Goal: Transaction & Acquisition: Purchase product/service

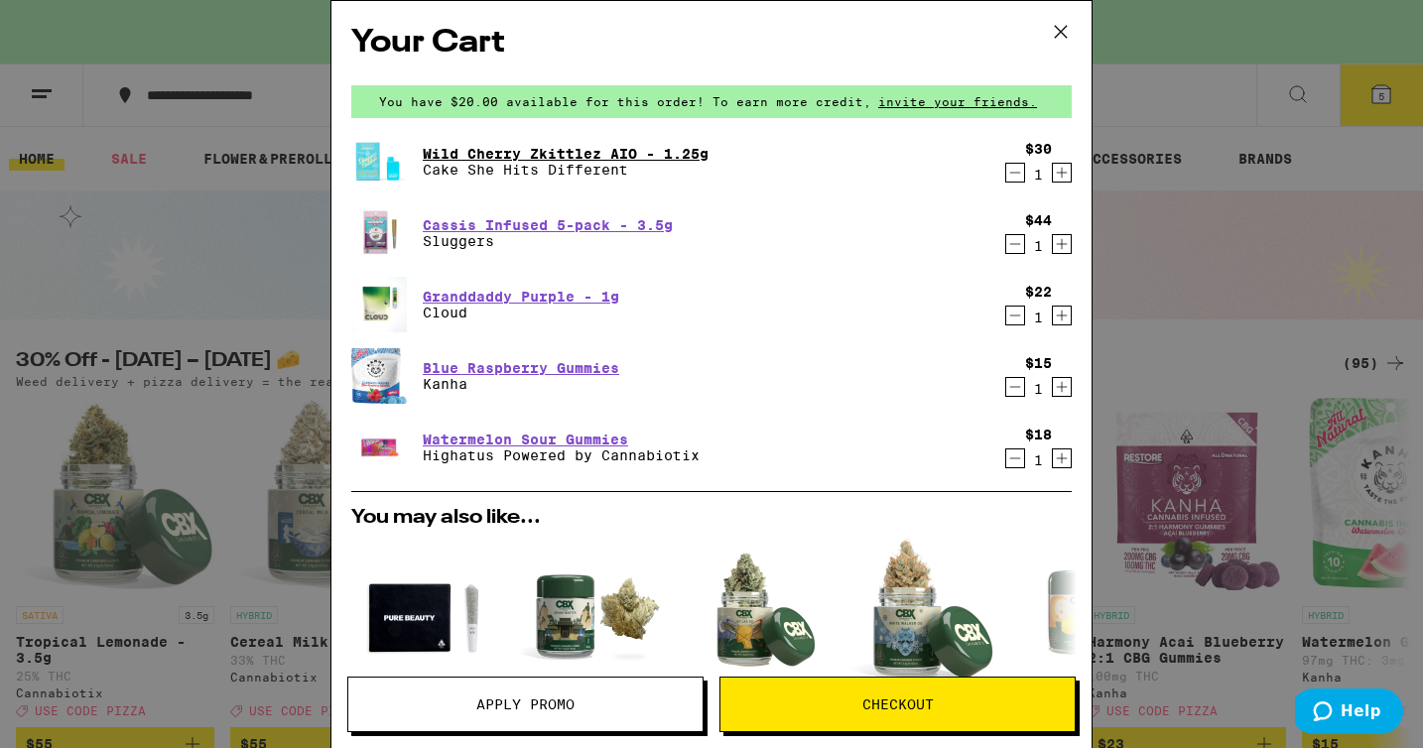
click at [542, 154] on link "Wild Cherry Zkittlez AIO - 1.25g" at bounding box center [566, 154] width 286 height 16
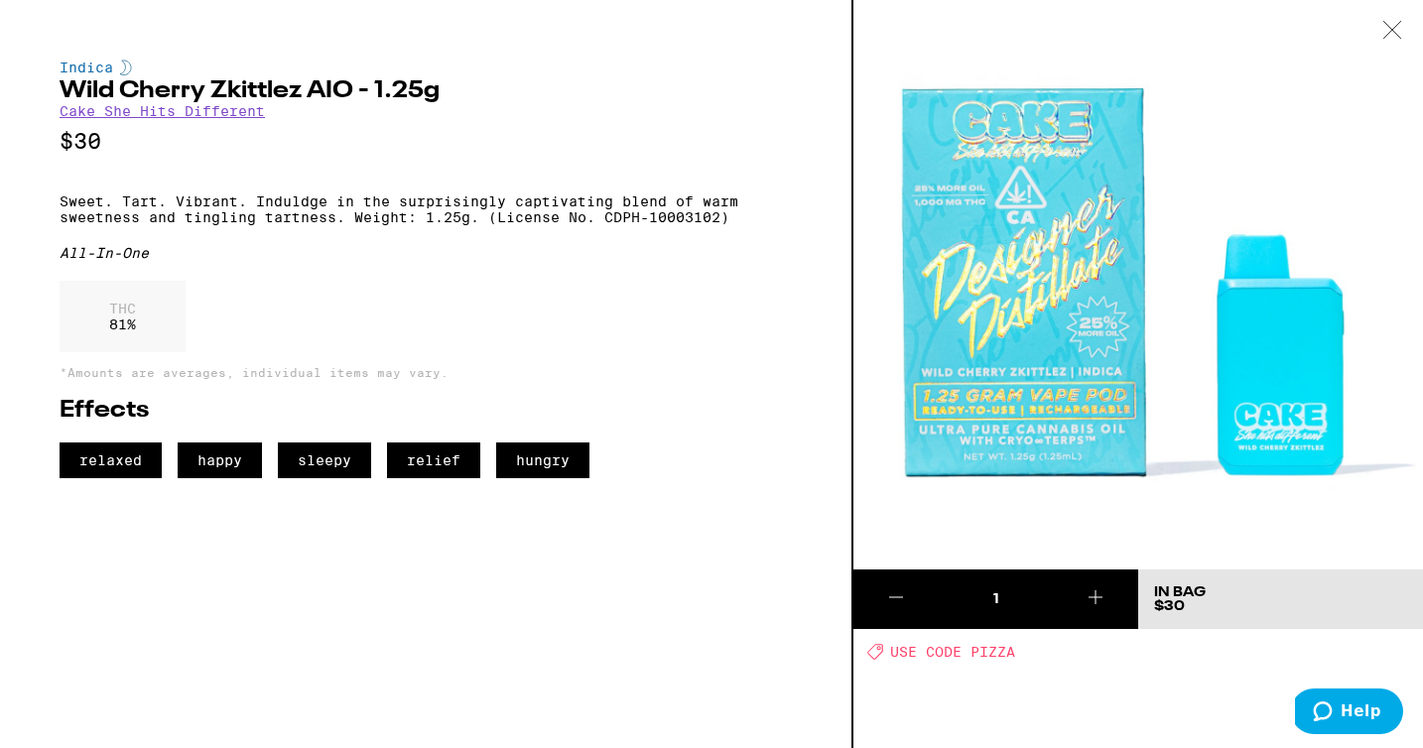
click at [1393, 38] on icon at bounding box center [1392, 30] width 20 height 18
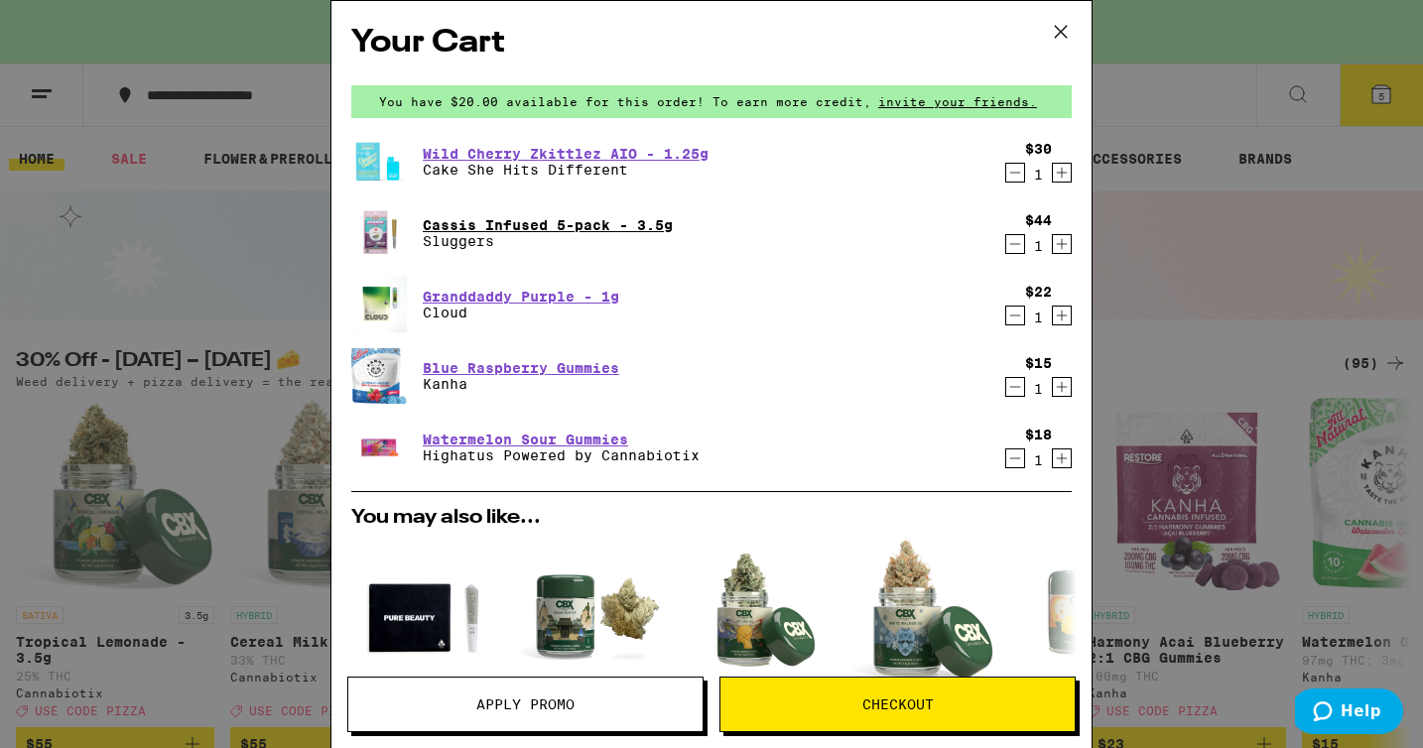
click at [588, 220] on link "Cassis Infused 5-pack - 3.5g" at bounding box center [548, 225] width 250 height 16
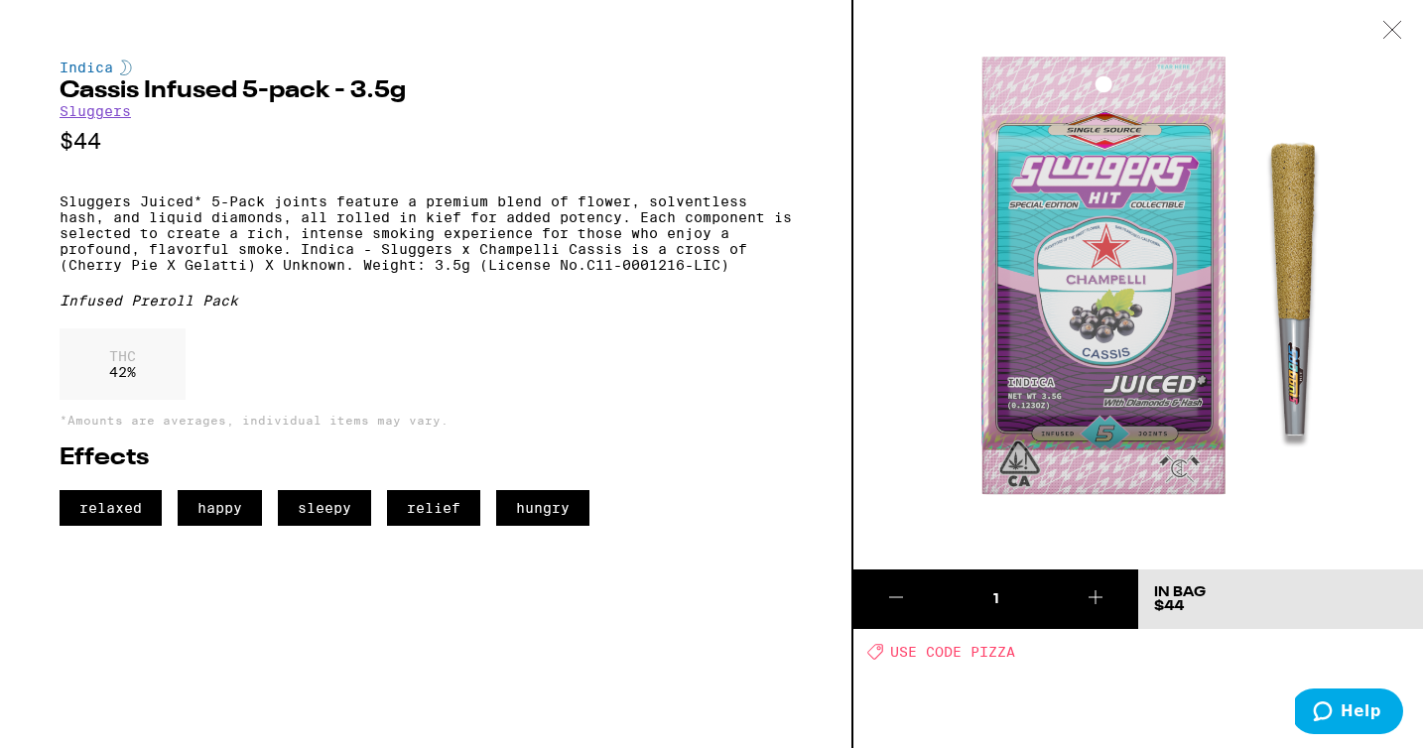
click at [1401, 26] on icon at bounding box center [1392, 30] width 20 height 18
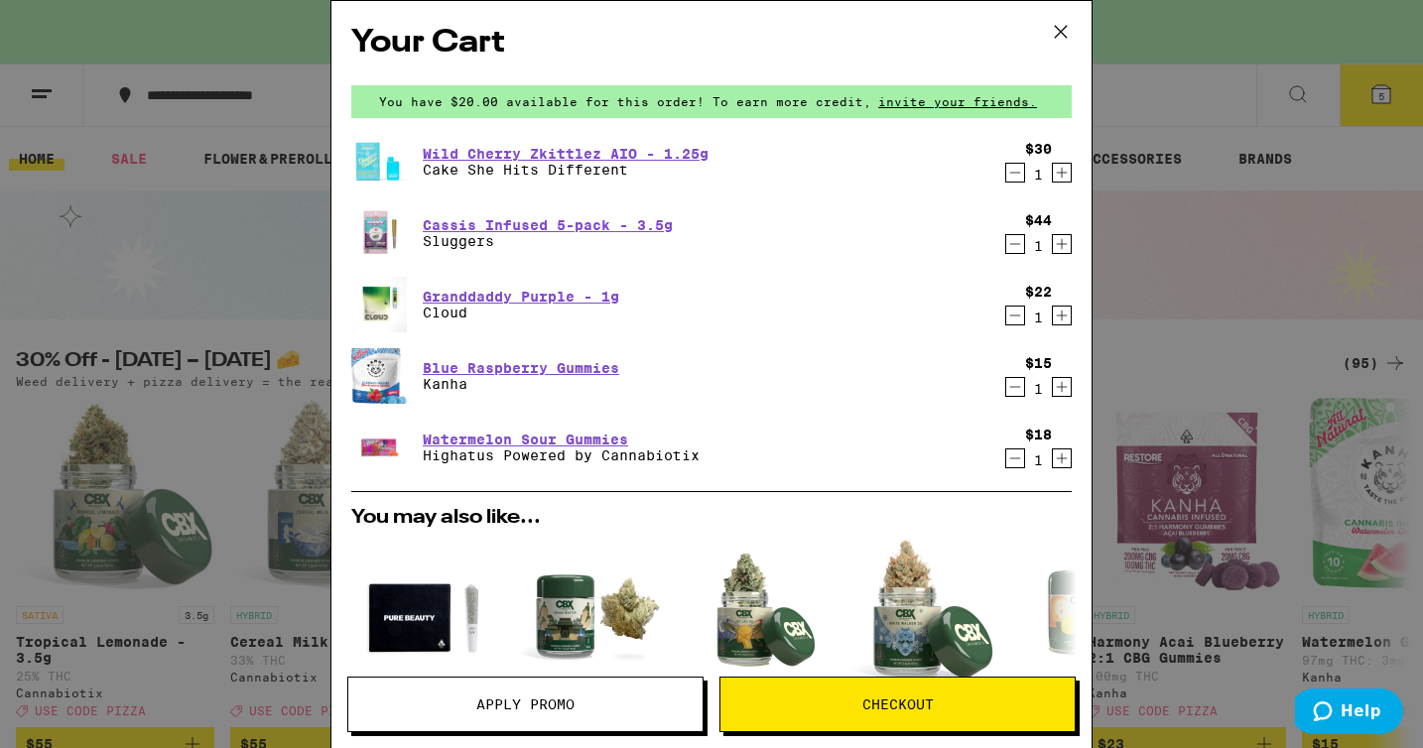
click at [1300, 159] on div "Your Cart You have $20.00 available for this order! To earn more credit, invite…" at bounding box center [711, 374] width 1423 height 748
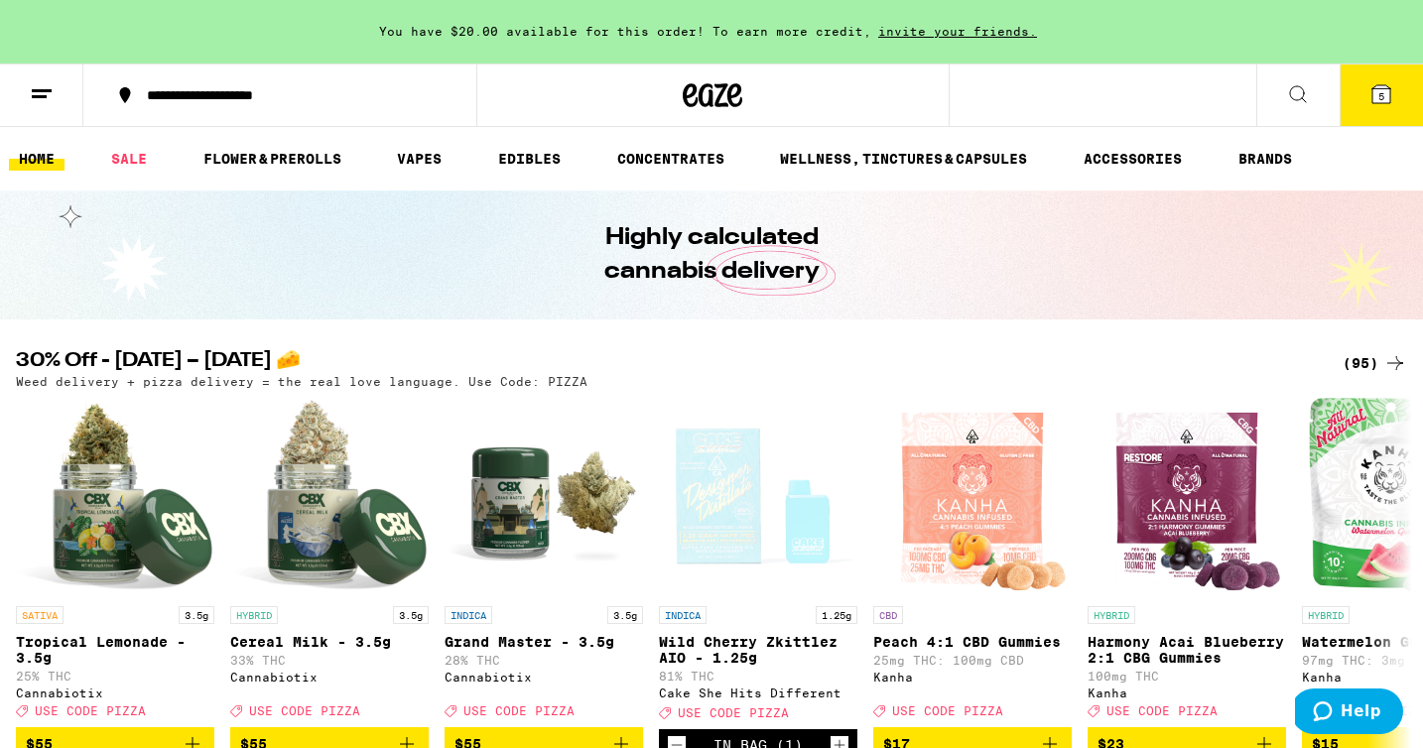
click at [1383, 97] on span "5" at bounding box center [1381, 96] width 6 height 12
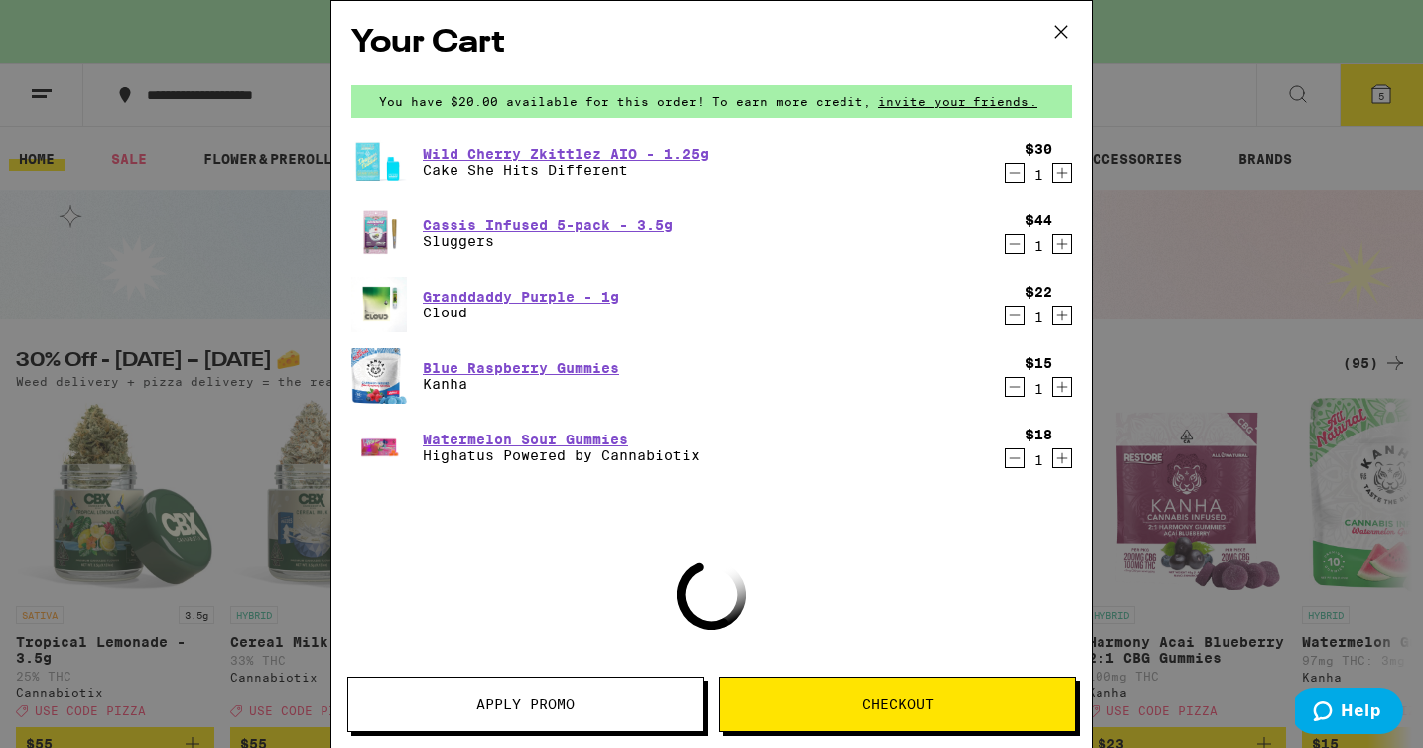
click at [847, 710] on span "Checkout" at bounding box center [897, 705] width 354 height 14
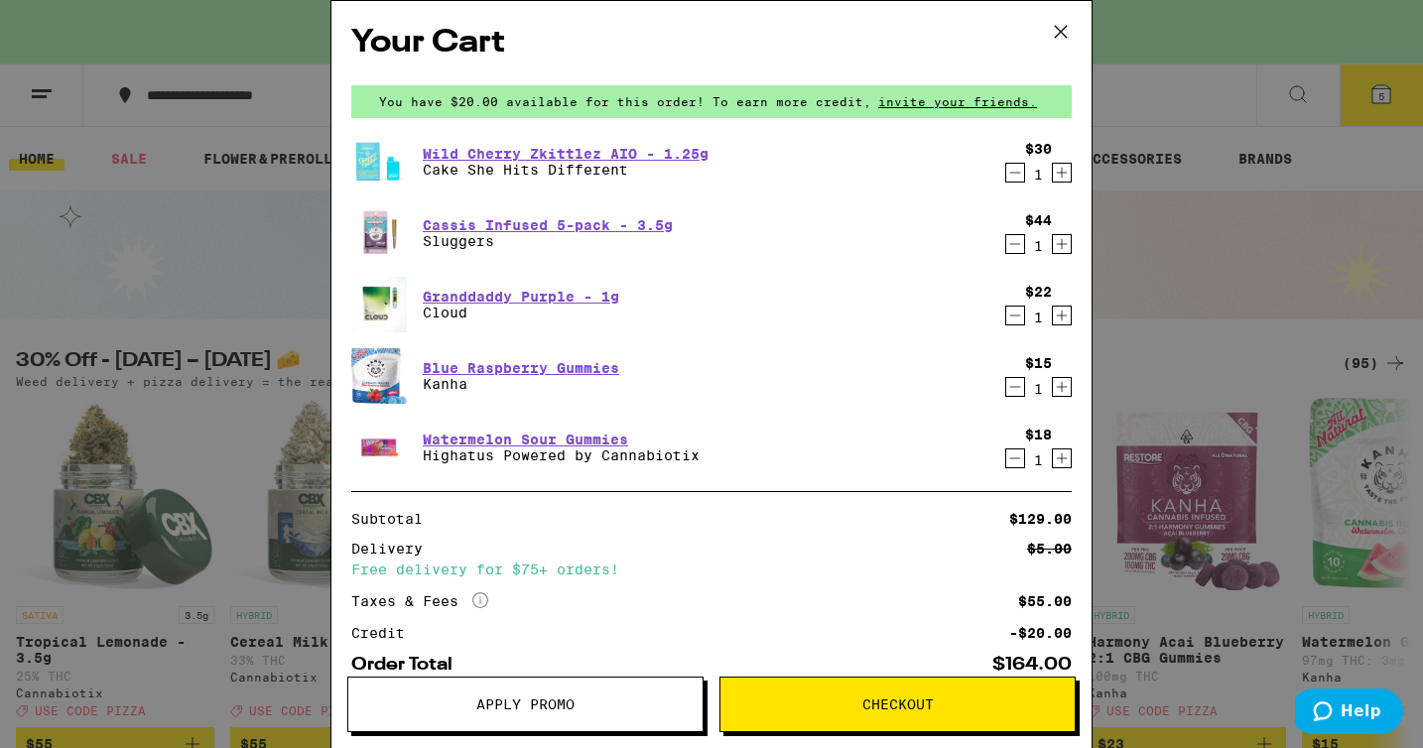
click at [553, 717] on button "Apply Promo" at bounding box center [525, 705] width 356 height 56
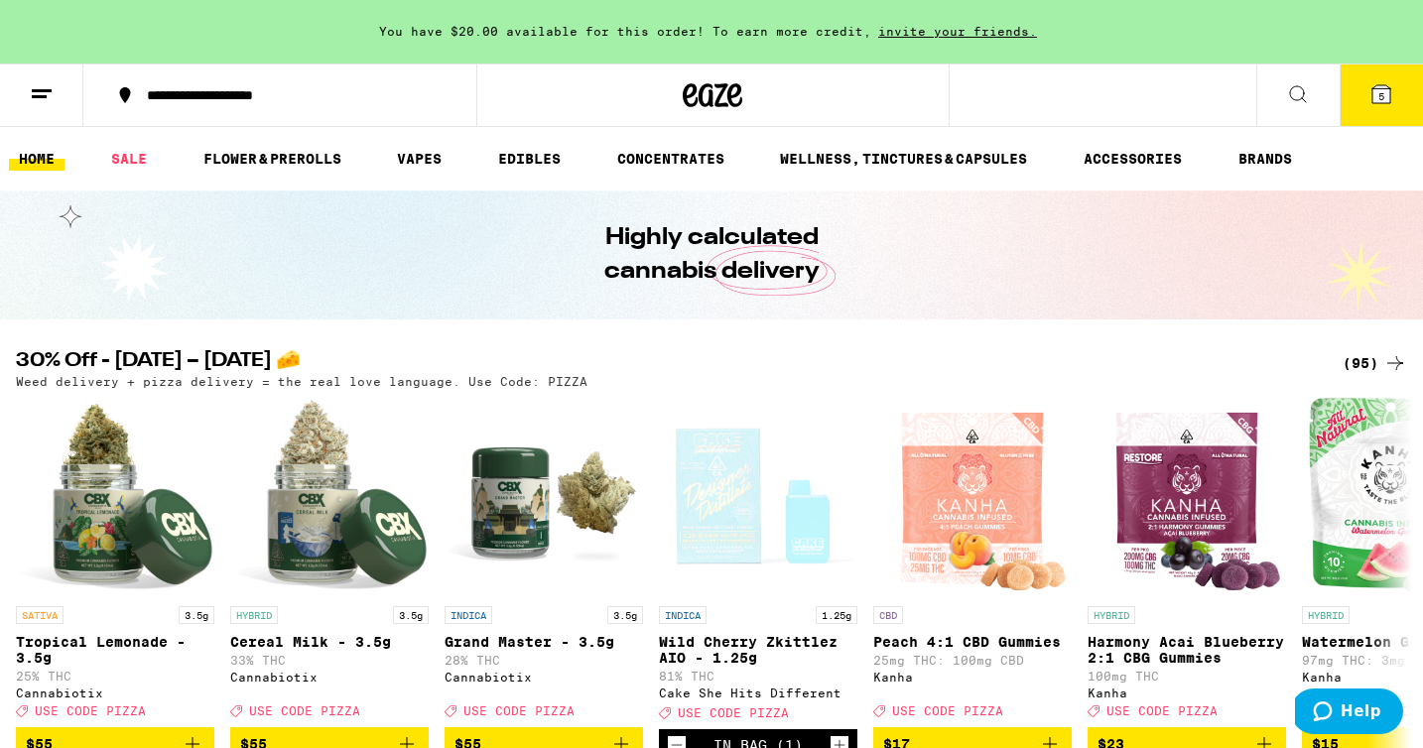
click at [1383, 96] on span "5" at bounding box center [1381, 96] width 6 height 12
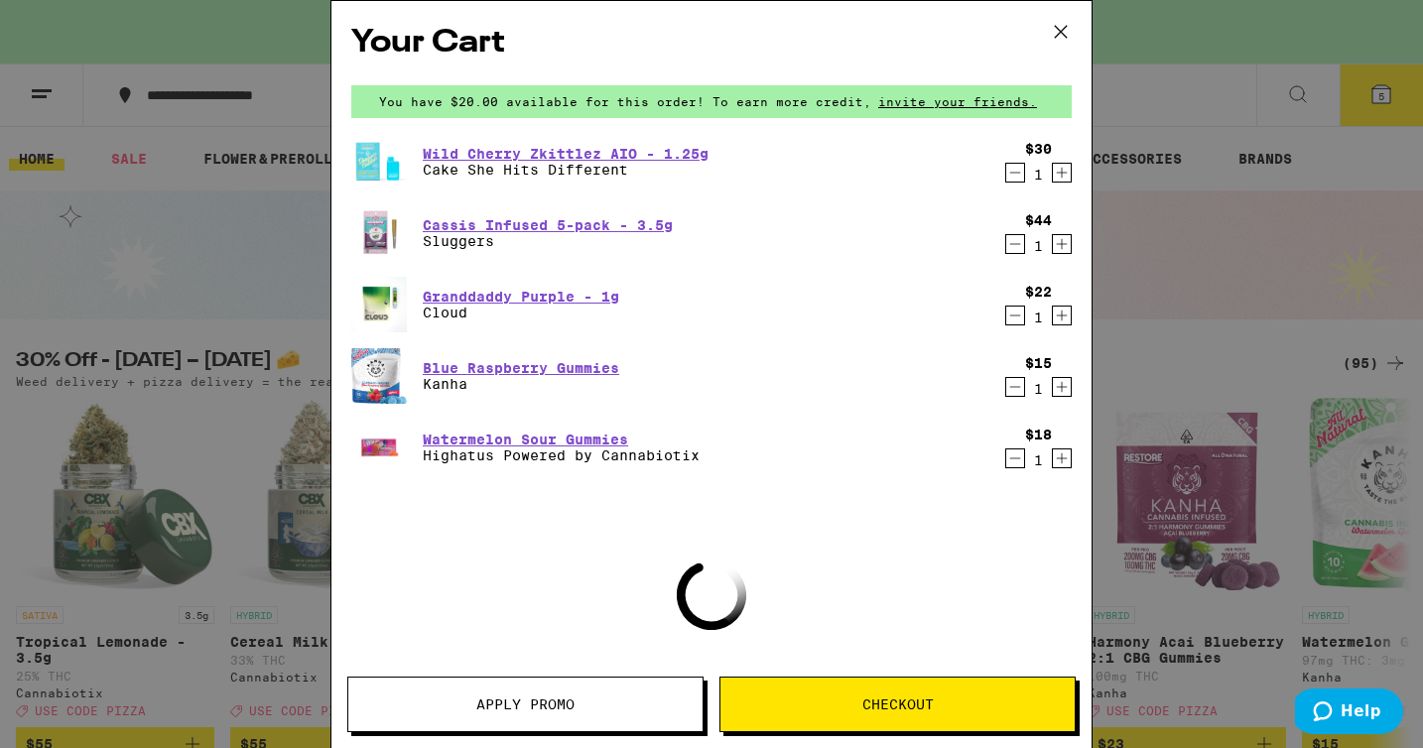
click at [554, 698] on span "Apply Promo" at bounding box center [525, 705] width 98 height 14
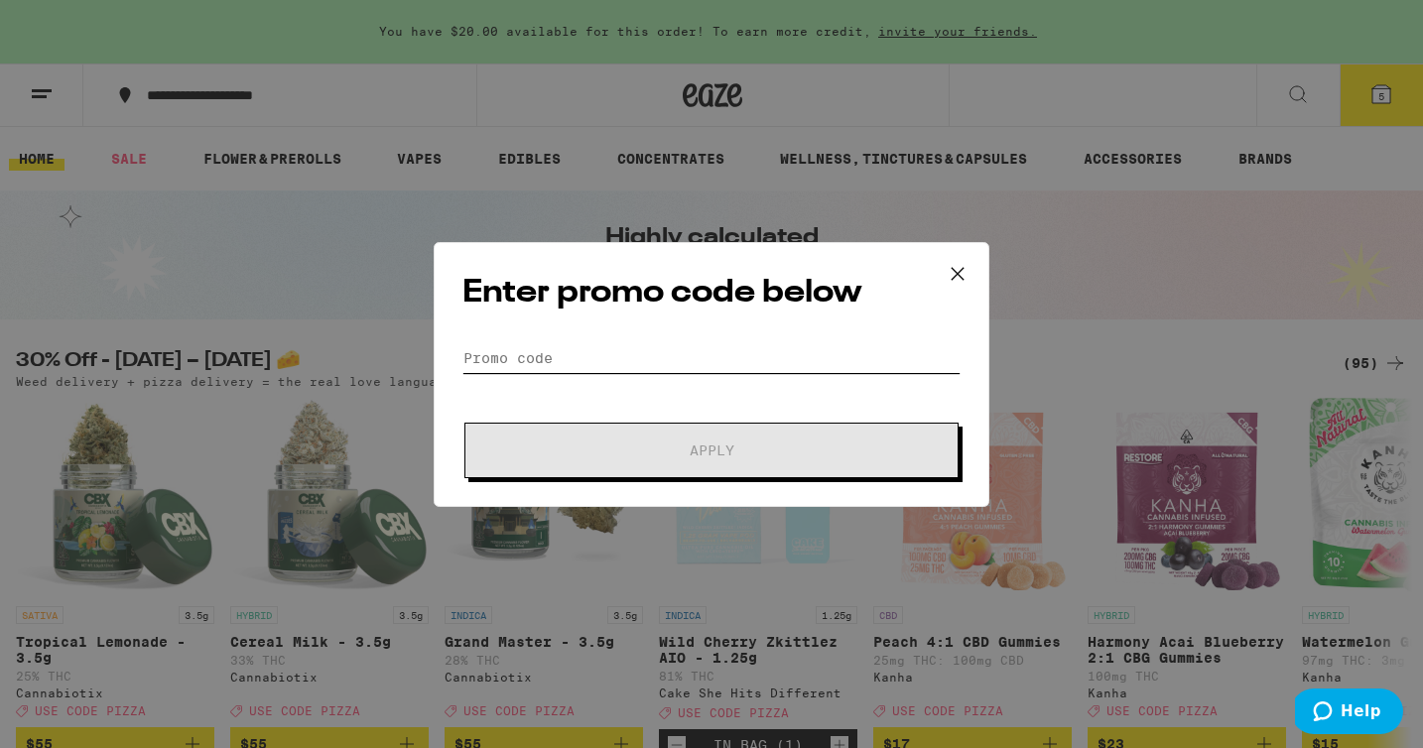
click at [793, 359] on input "Promo Code" at bounding box center [711, 358] width 498 height 30
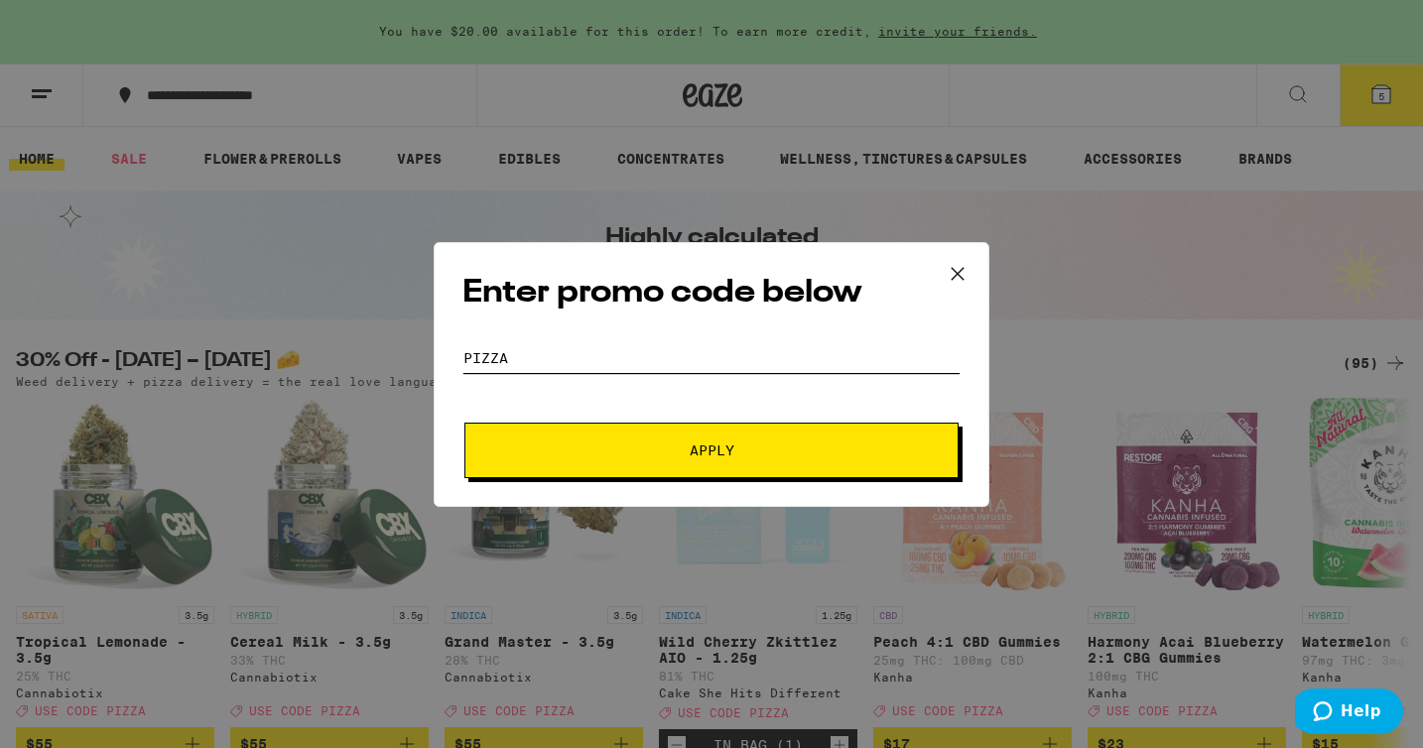
type input "PIZZA"
click at [464, 423] on button "Apply" at bounding box center [711, 451] width 494 height 56
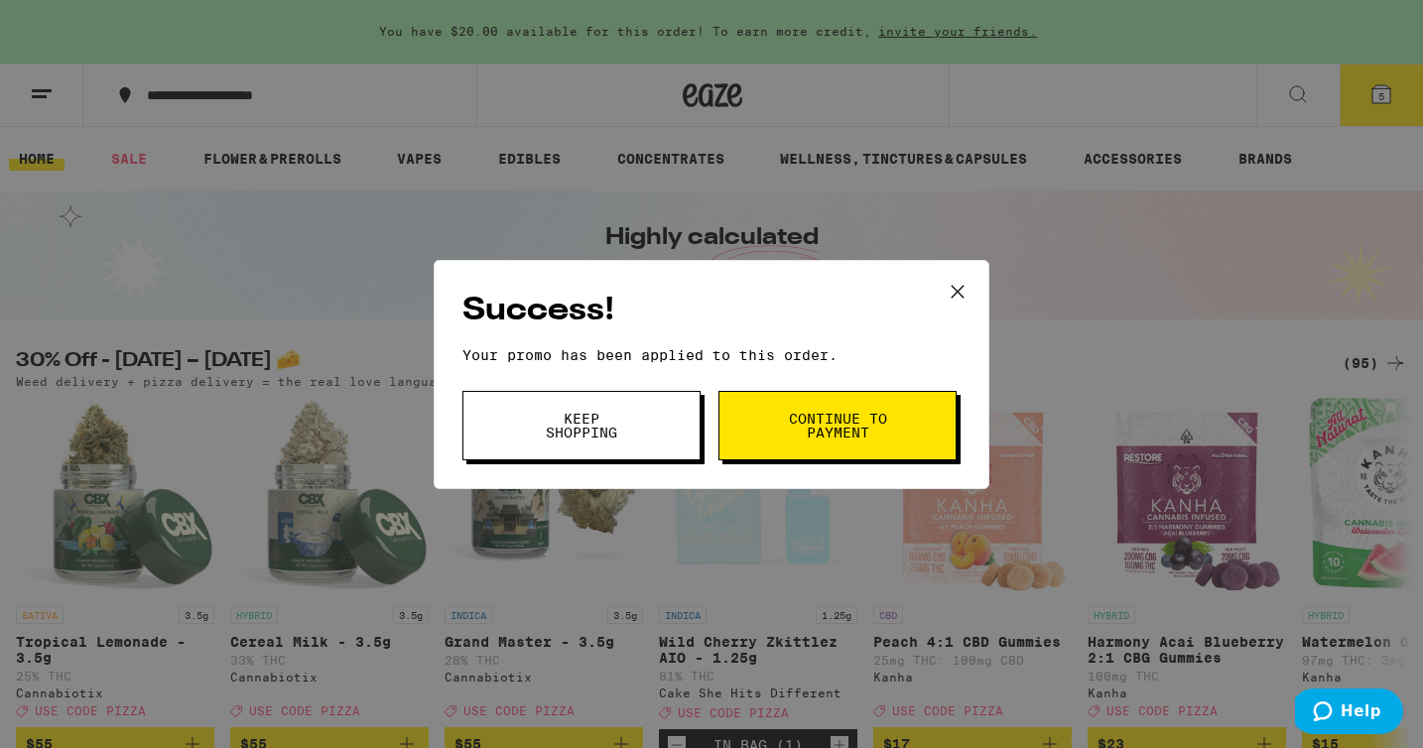
click at [845, 426] on span "Continue to payment" at bounding box center [837, 426] width 101 height 28
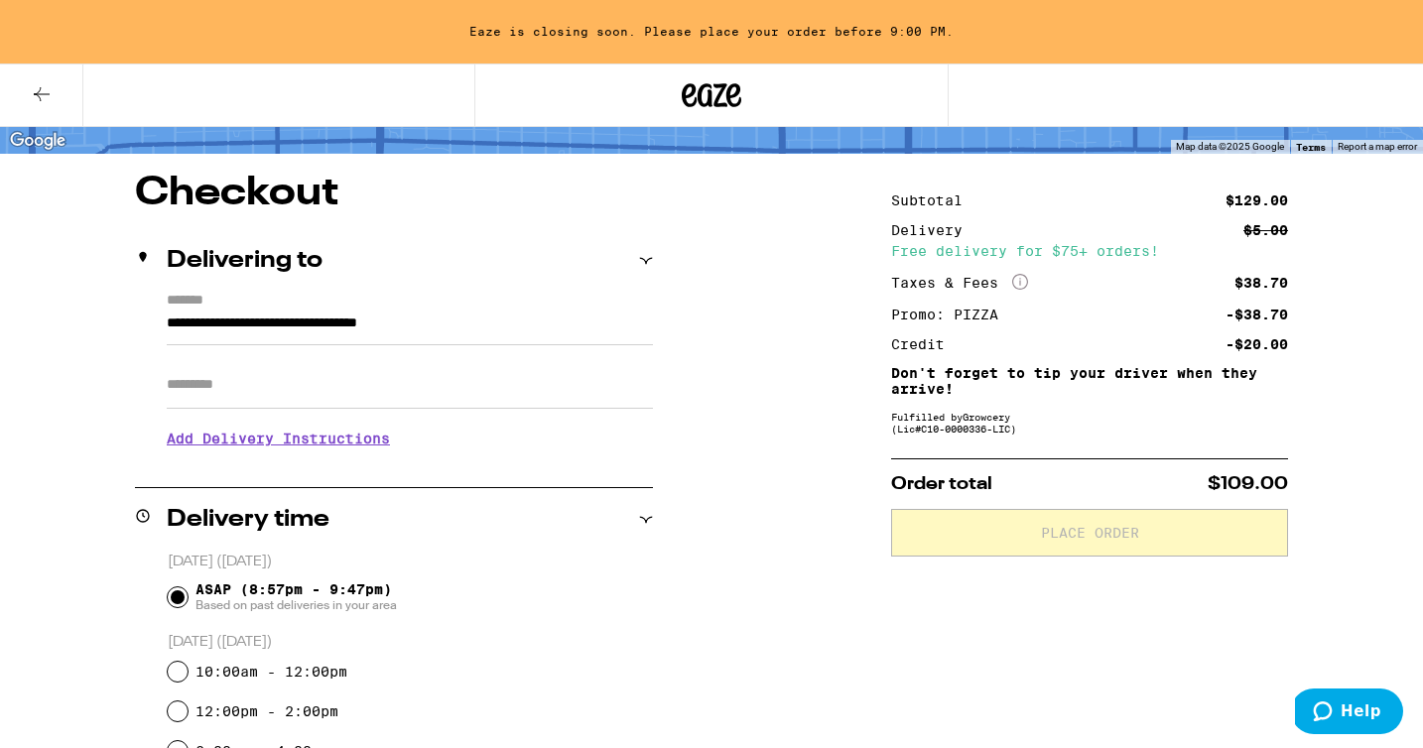
scroll to position [143, 0]
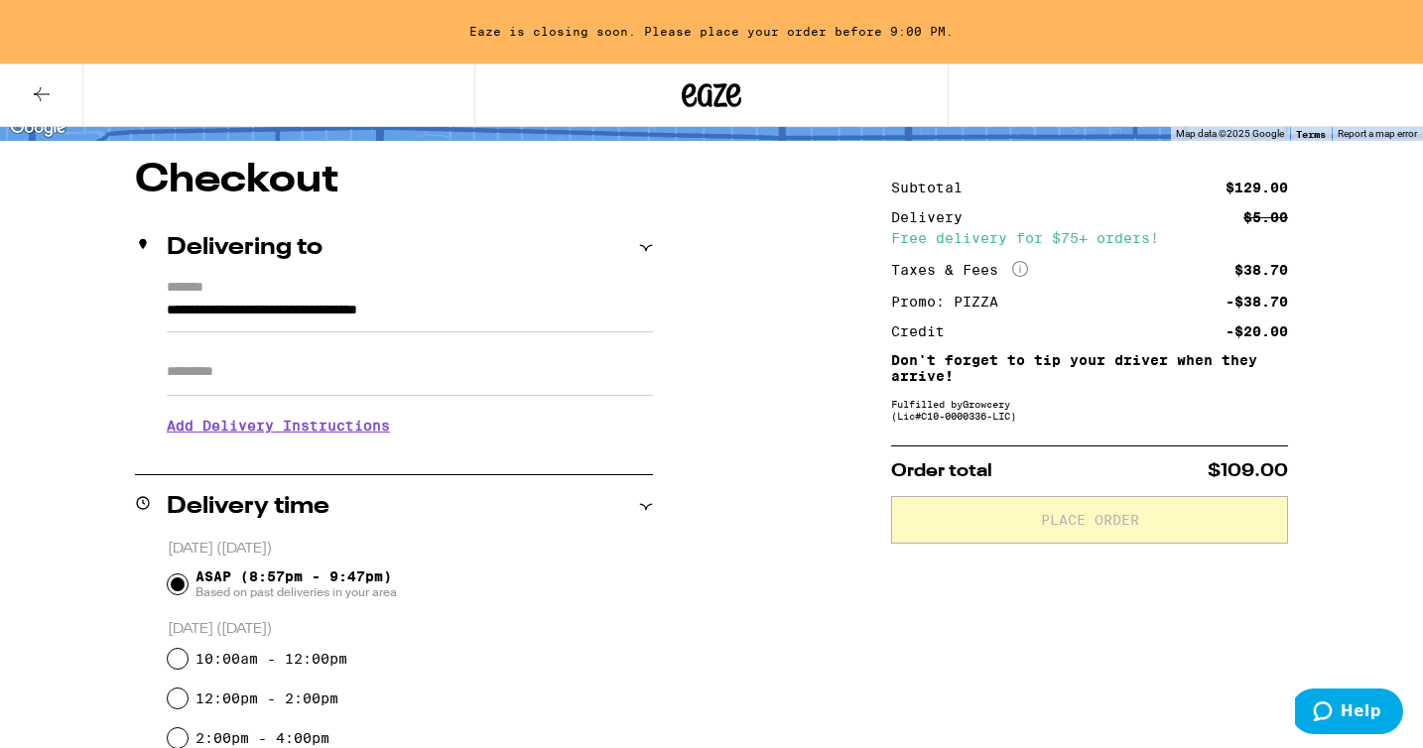
click at [495, 370] on input "Apt/Suite" at bounding box center [410, 372] width 486 height 48
type input "*"
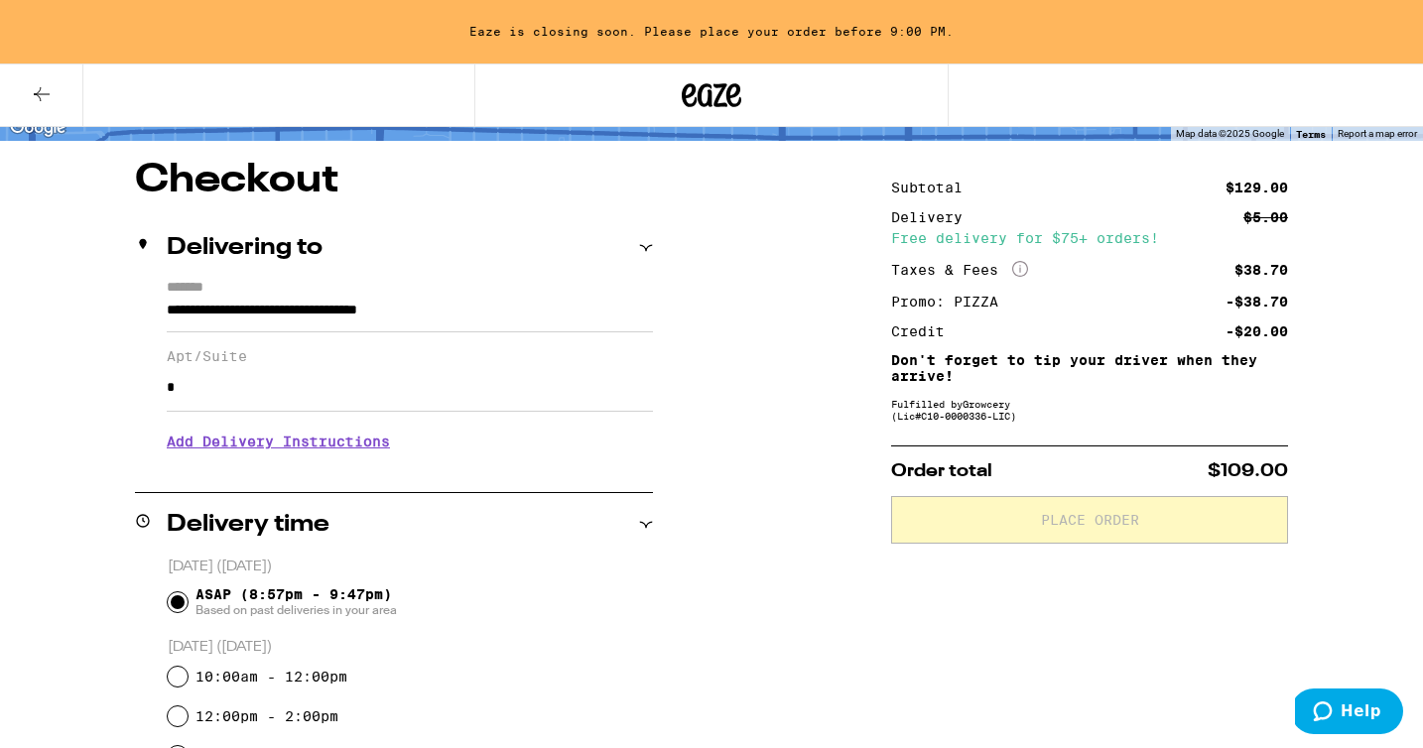
click at [287, 445] on h3 "Add Delivery Instructions" at bounding box center [410, 442] width 486 height 46
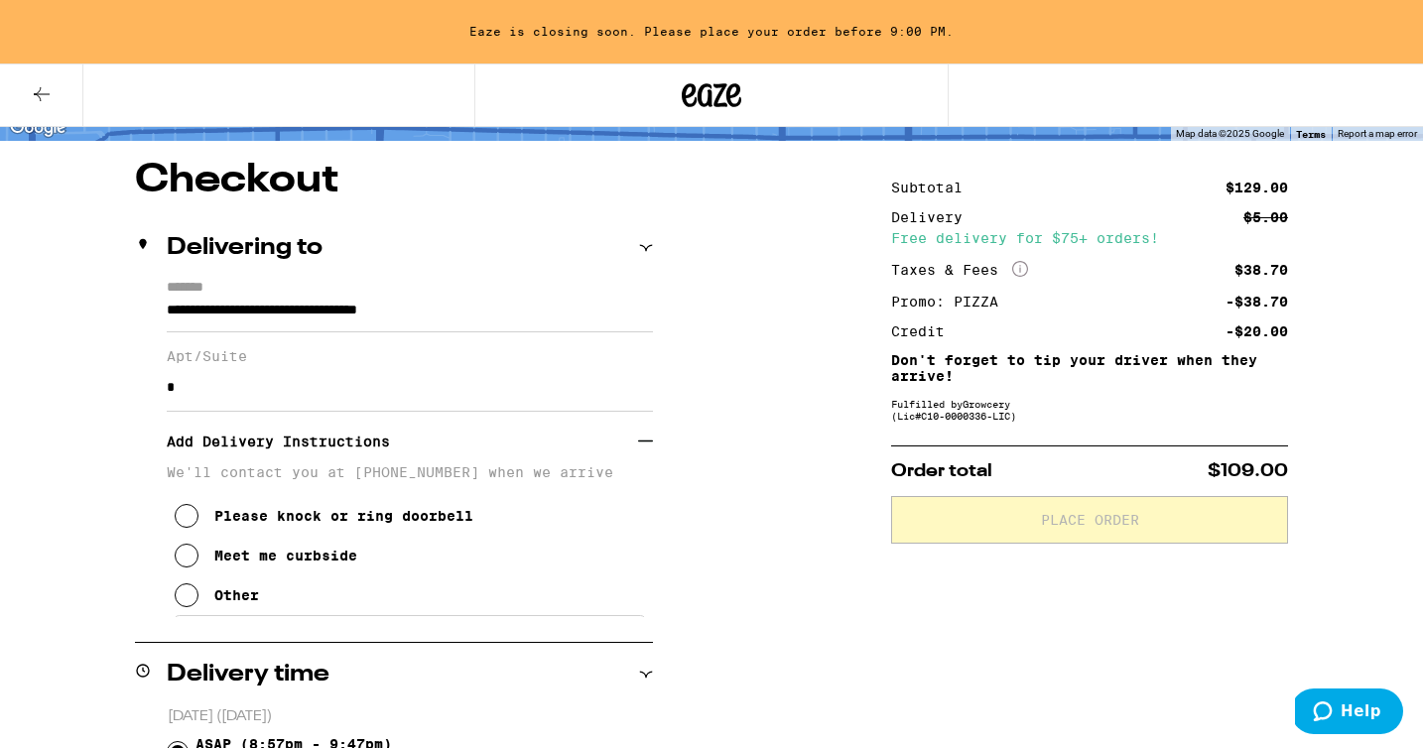
click at [241, 603] on div "Other" at bounding box center [236, 595] width 45 height 16
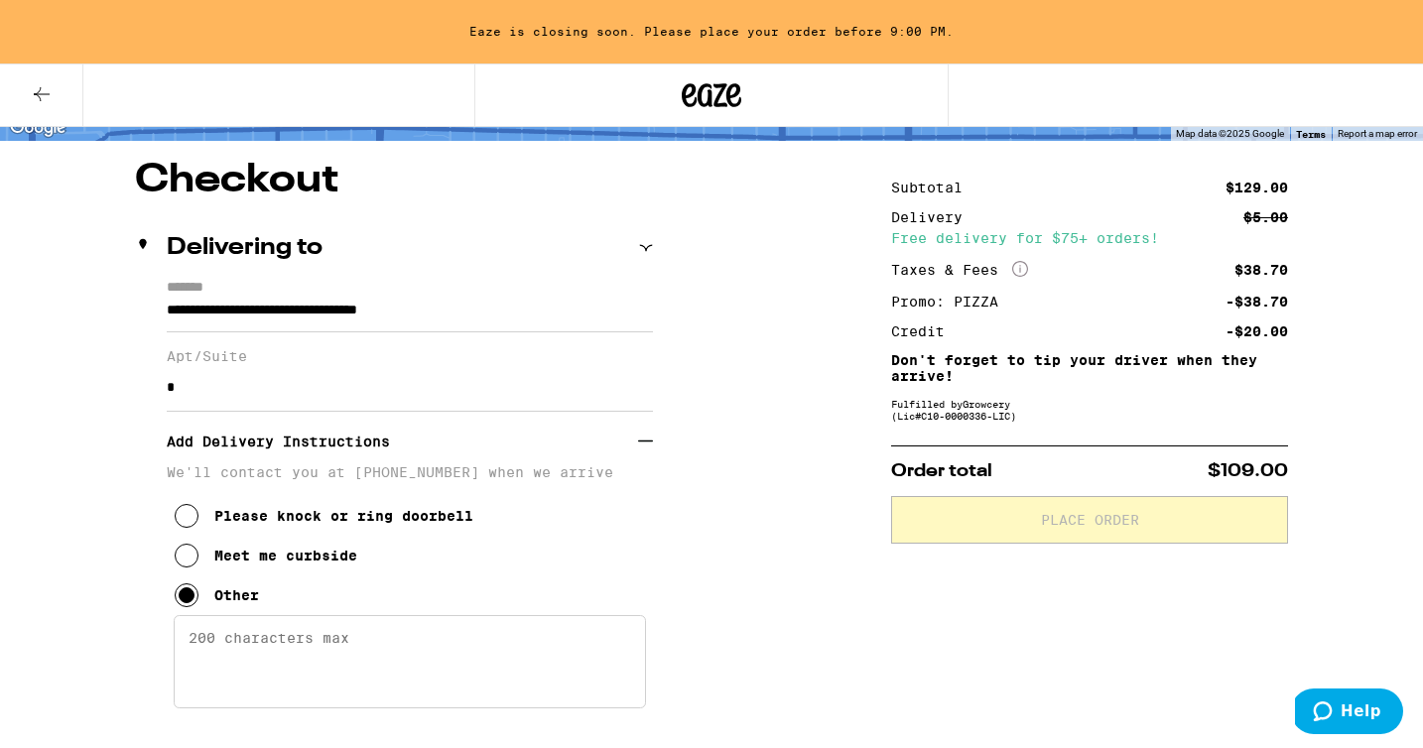
click at [323, 678] on textarea "Enter any other delivery instructions you want driver to know" at bounding box center [410, 661] width 472 height 93
type textarea "L"
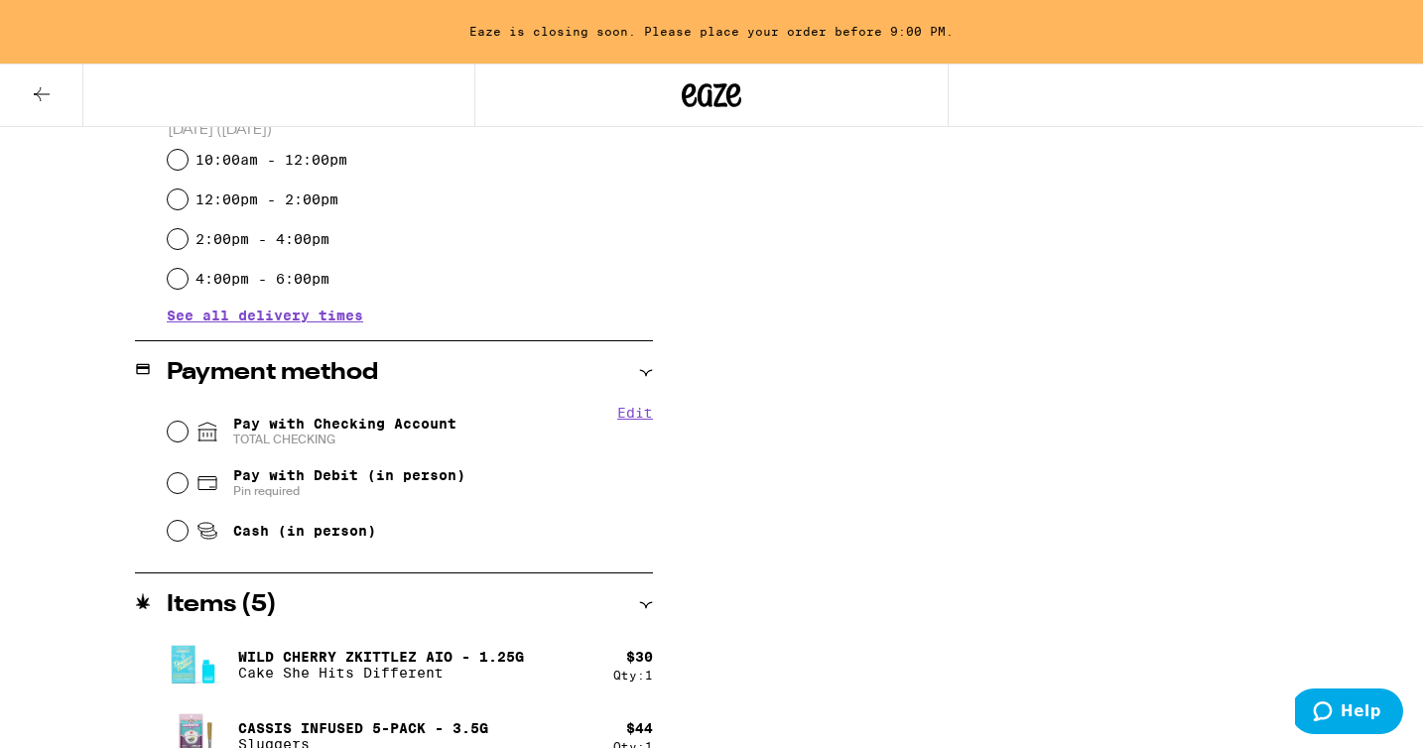
scroll to position [947, 0]
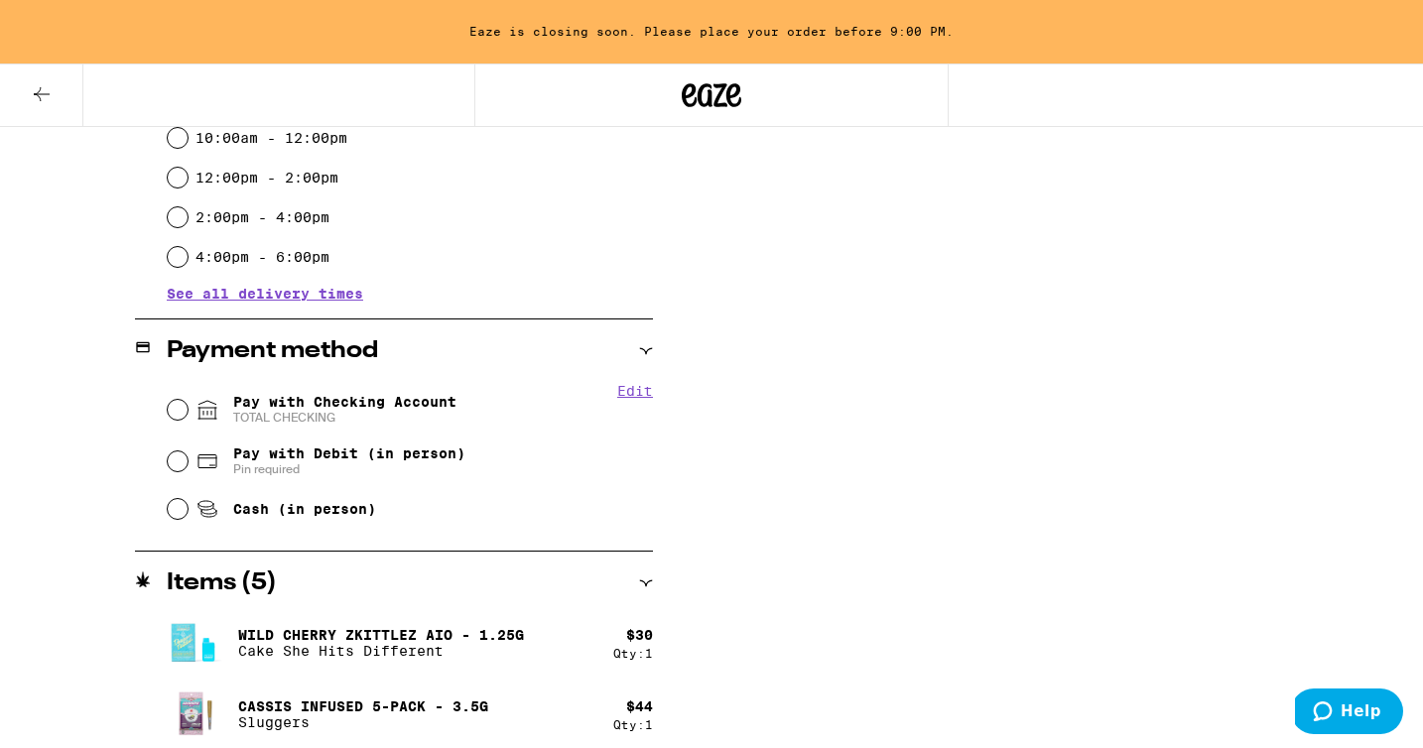
type textarea "last apt down driveway"
click at [397, 391] on div "Pay with Checking Account TOTAL CHECKING" at bounding box center [410, 410] width 485 height 52
click at [399, 410] on span "Pay with Checking Account TOTAL CHECKING" at bounding box center [344, 410] width 223 height 32
click at [188, 410] on input "Pay with Checking Account TOTAL CHECKING" at bounding box center [178, 410] width 20 height 20
radio input "true"
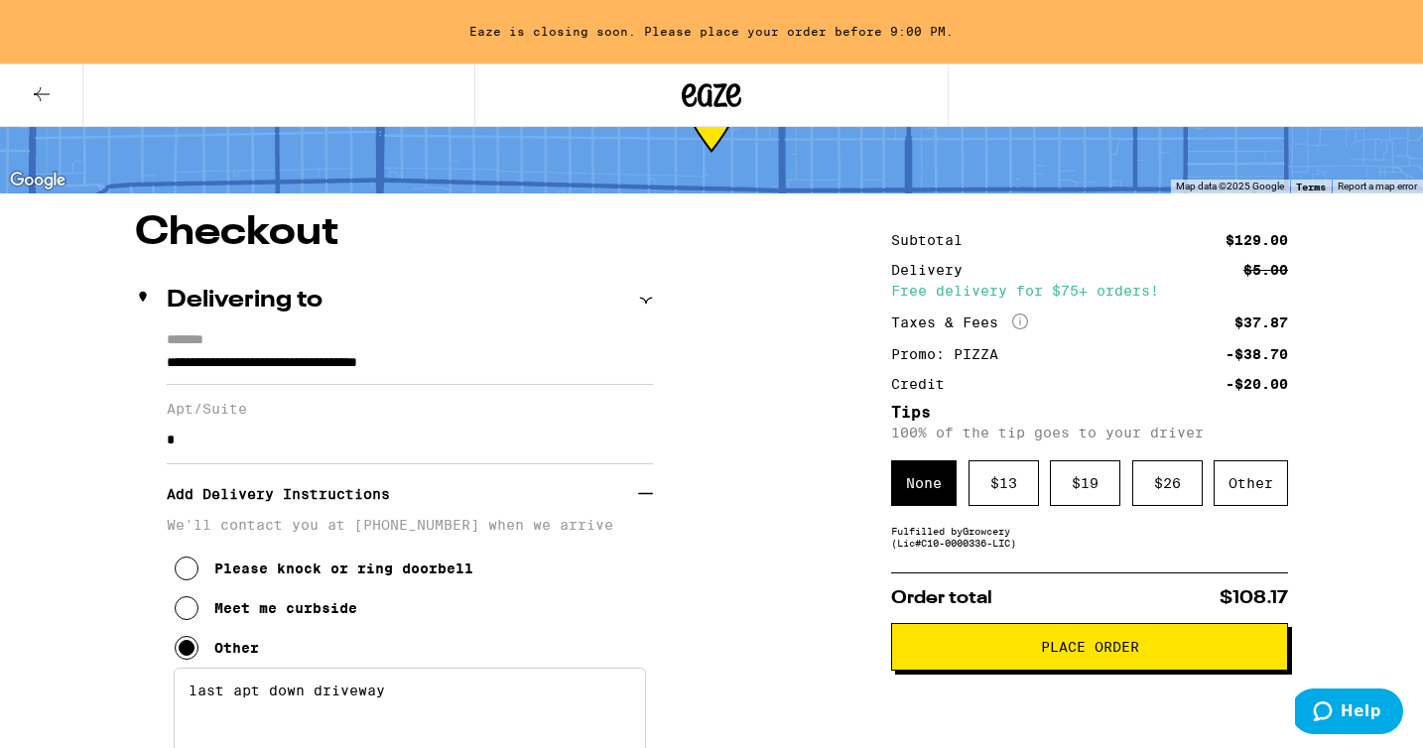
scroll to position [19, 0]
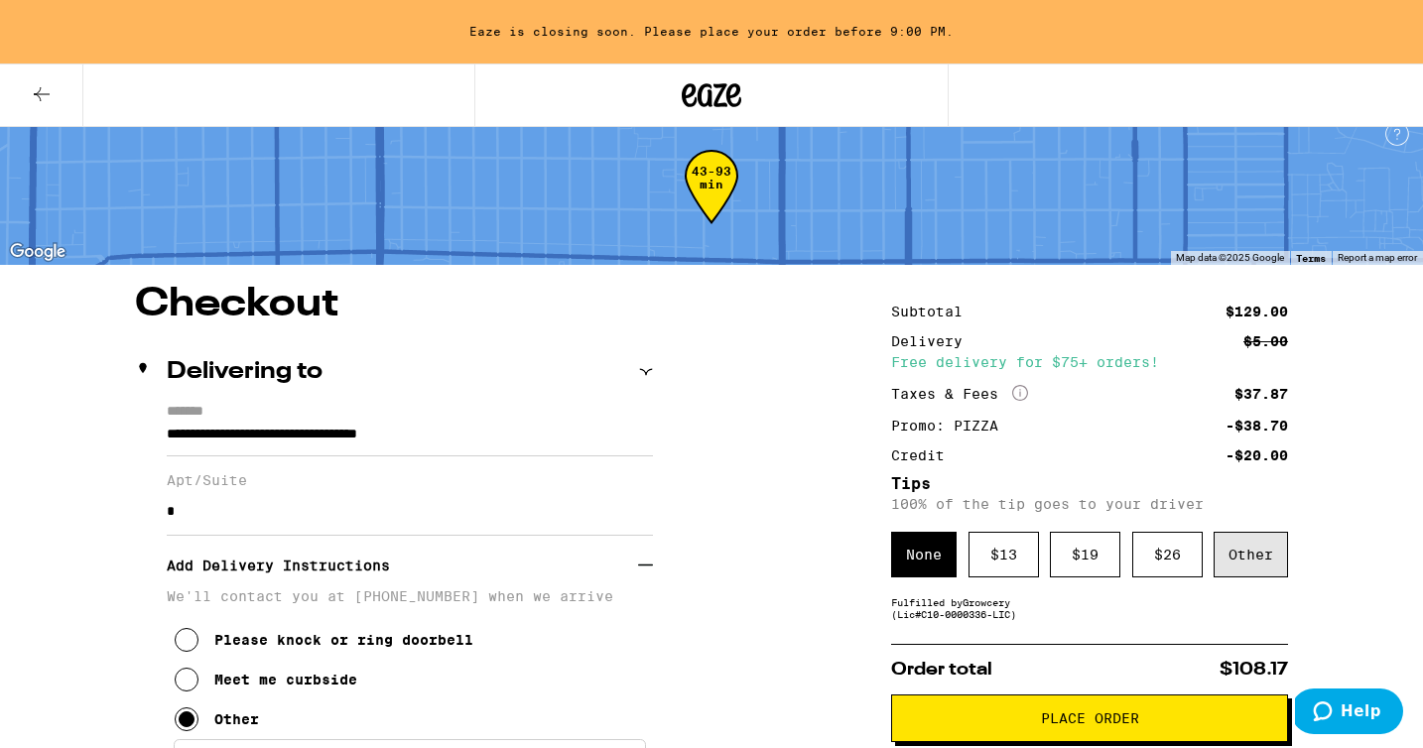
click at [1267, 549] on div "Other" at bounding box center [1251, 555] width 74 height 46
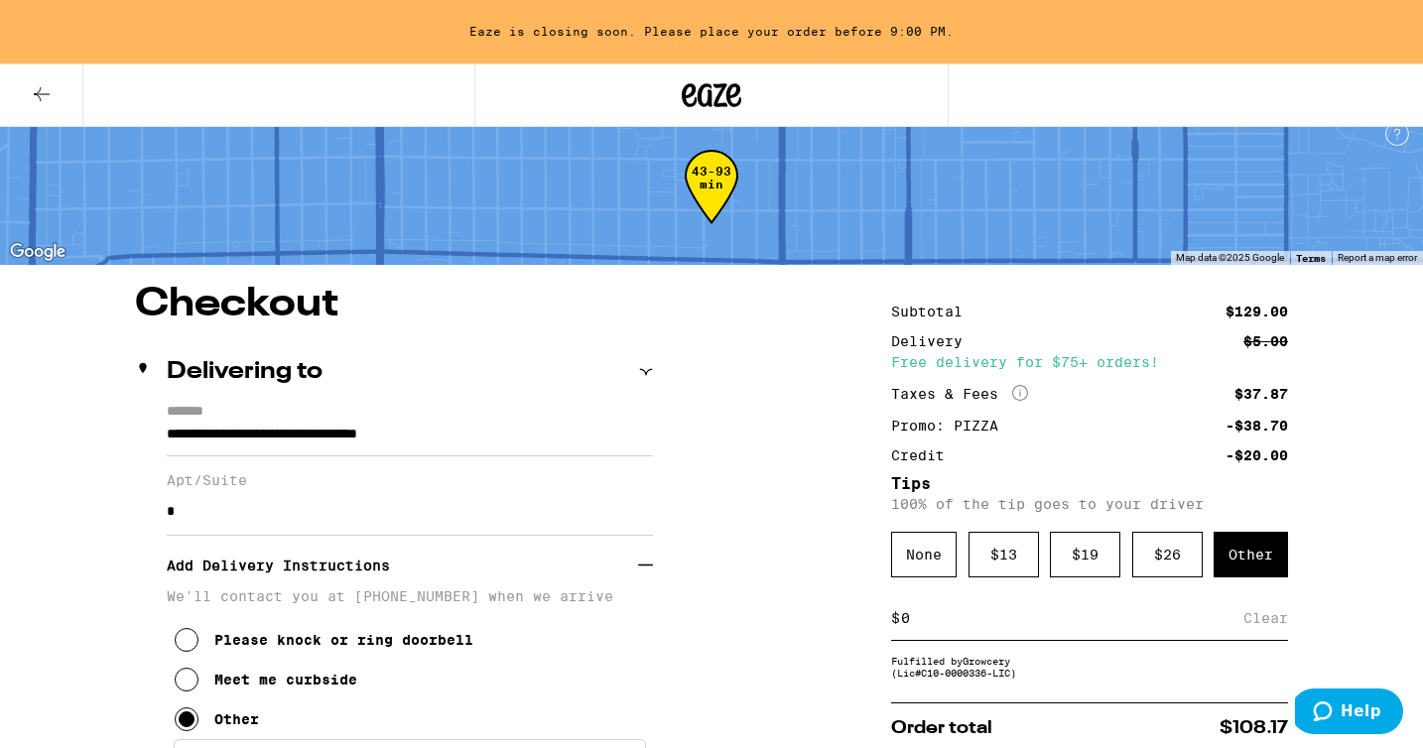
click at [1018, 621] on input at bounding box center [1071, 618] width 343 height 18
type input "3"
click at [1274, 621] on div "Save" at bounding box center [1270, 618] width 36 height 44
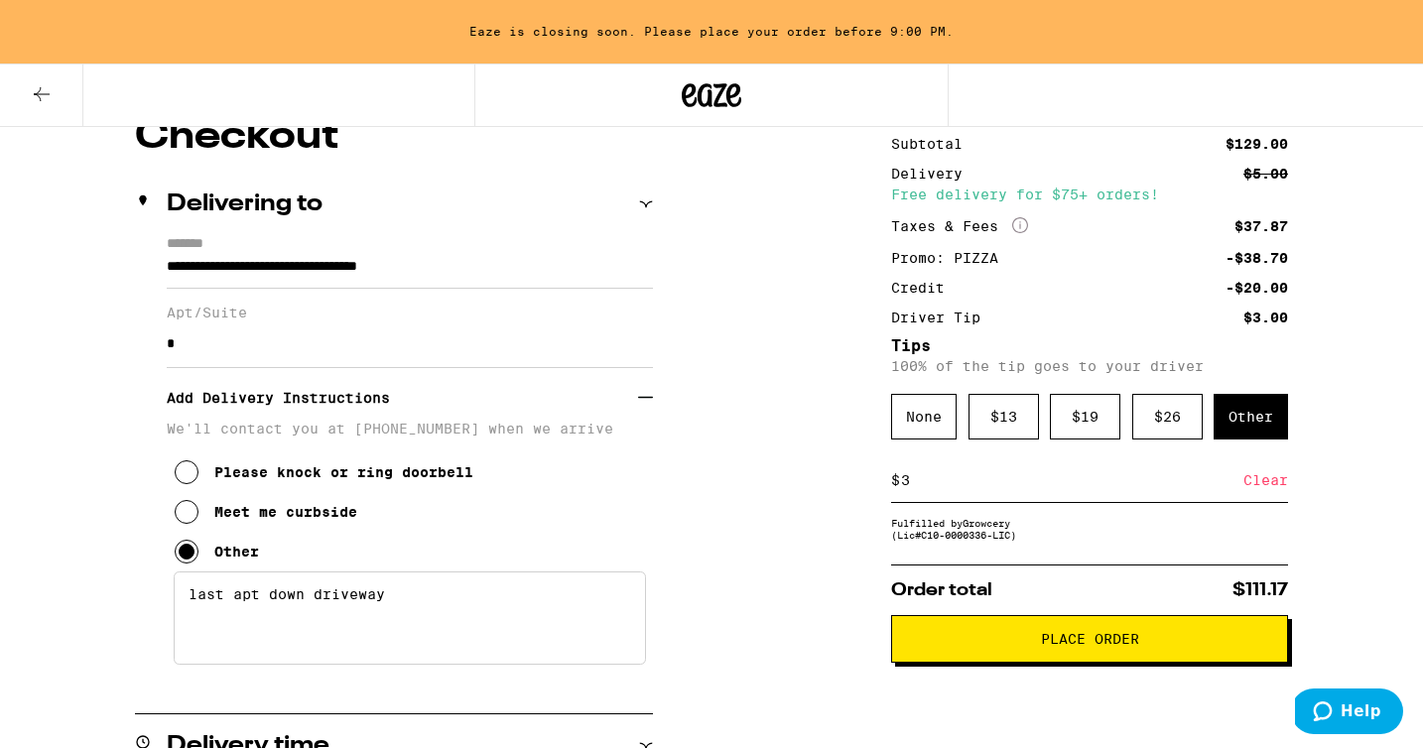
scroll to position [191, 0]
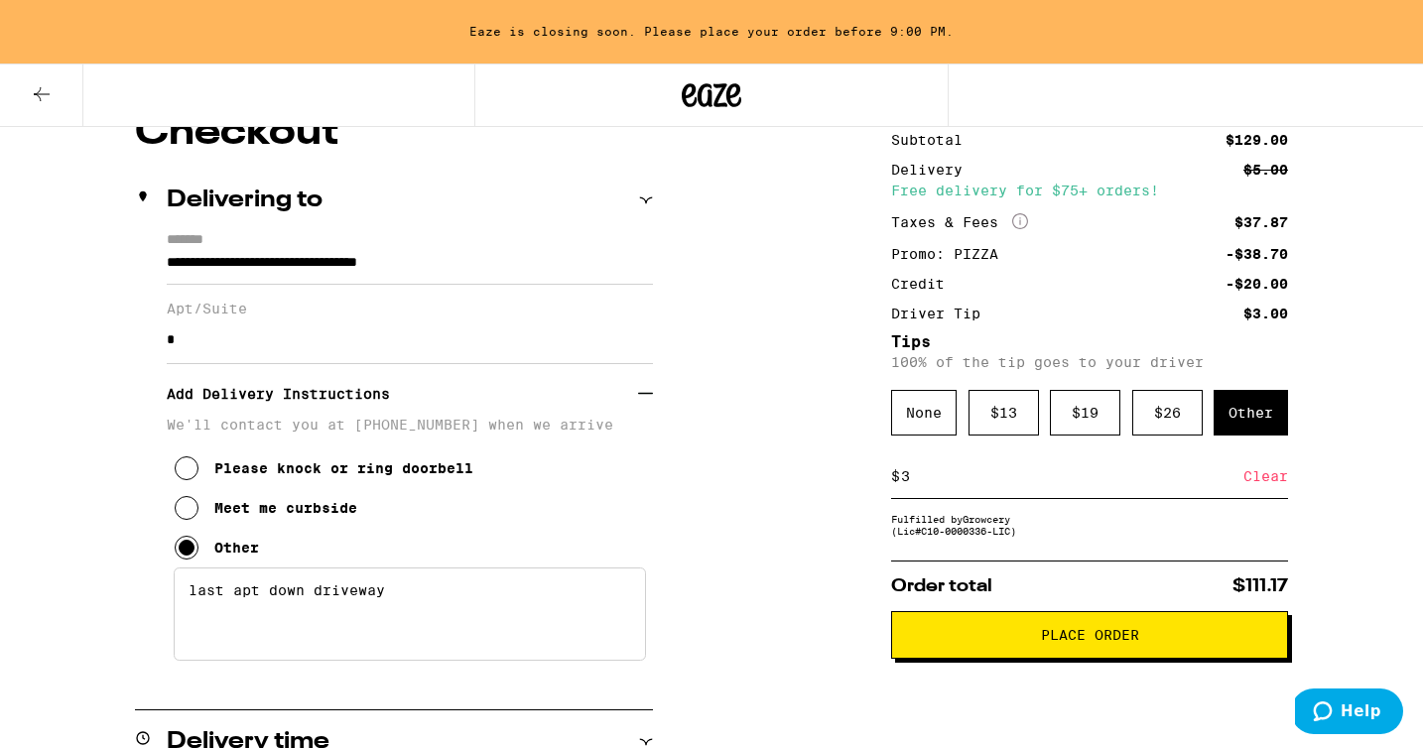
click at [998, 642] on span "Place Order" at bounding box center [1089, 635] width 363 height 14
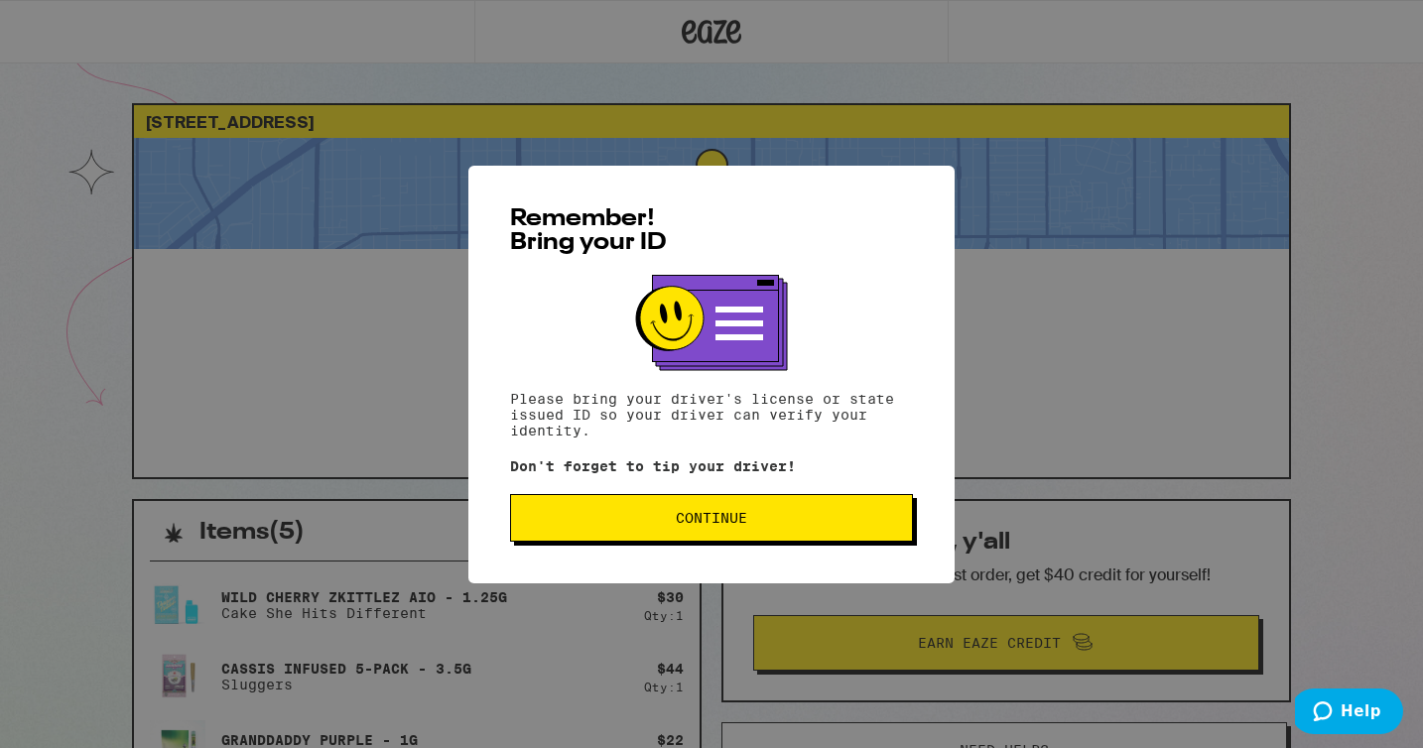
click at [846, 514] on button "Continue" at bounding box center [711, 518] width 403 height 48
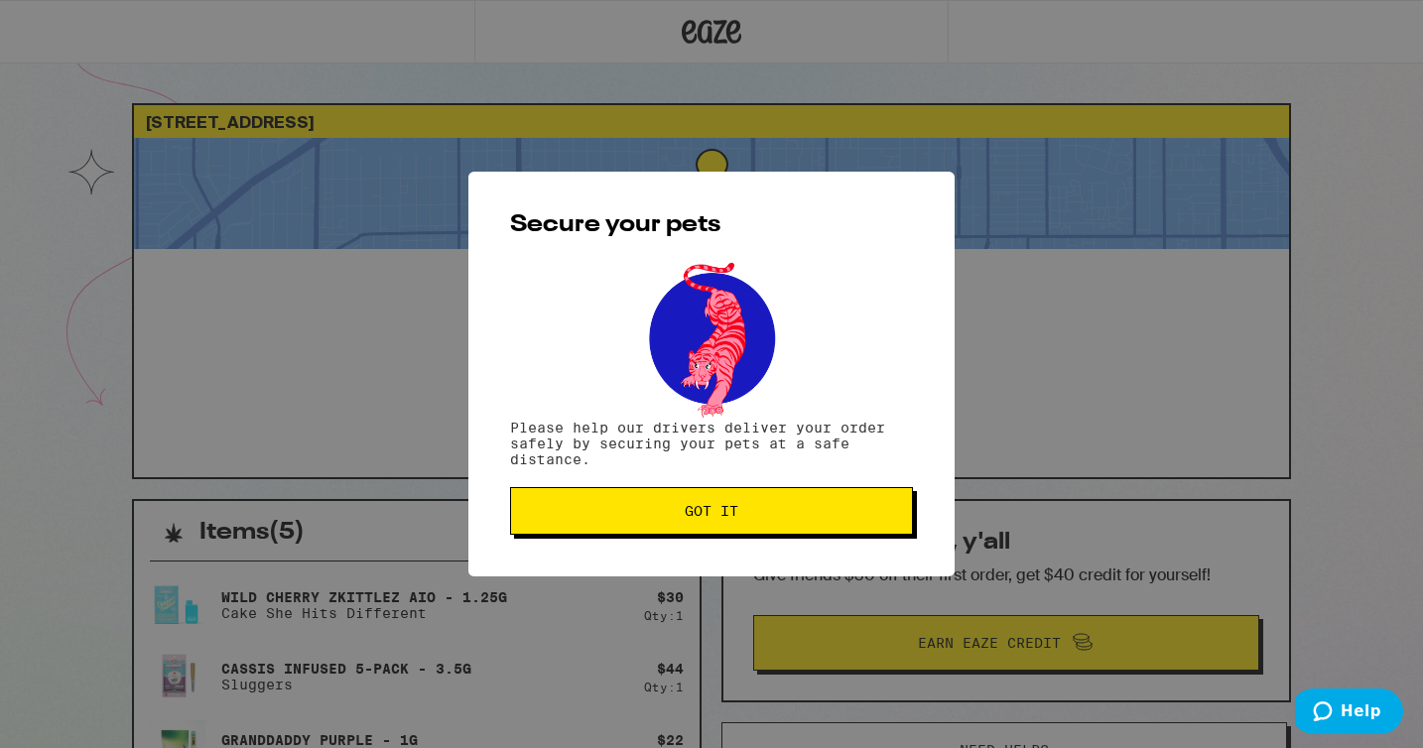
click at [846, 514] on span "Got it" at bounding box center [711, 511] width 369 height 14
